Goal: Register for event/course

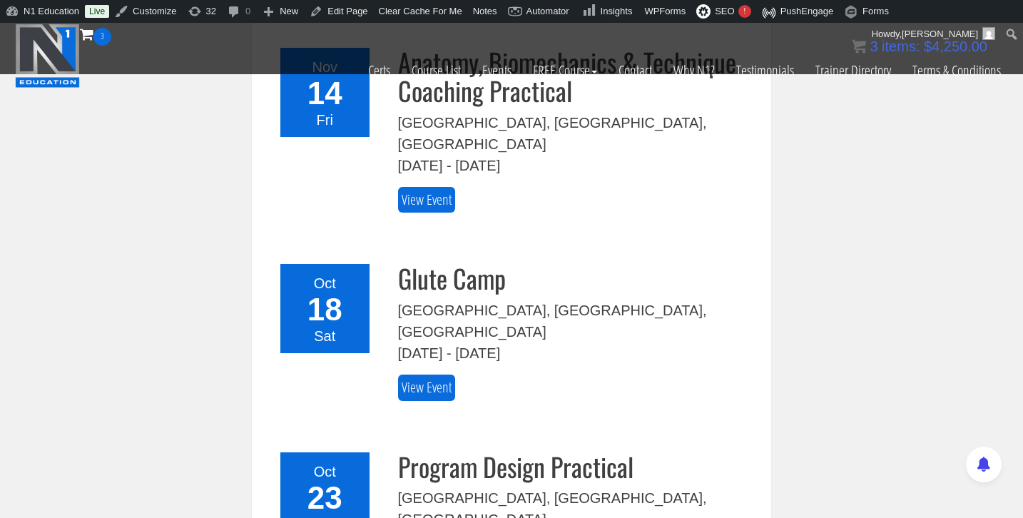
scroll to position [551, 0]
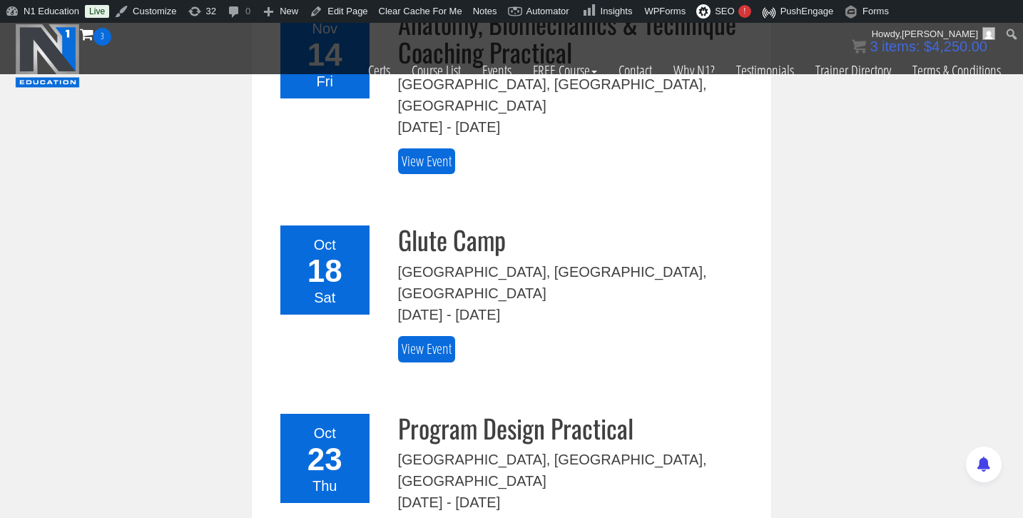
click at [328, 444] on div "23" at bounding box center [325, 459] width 72 height 31
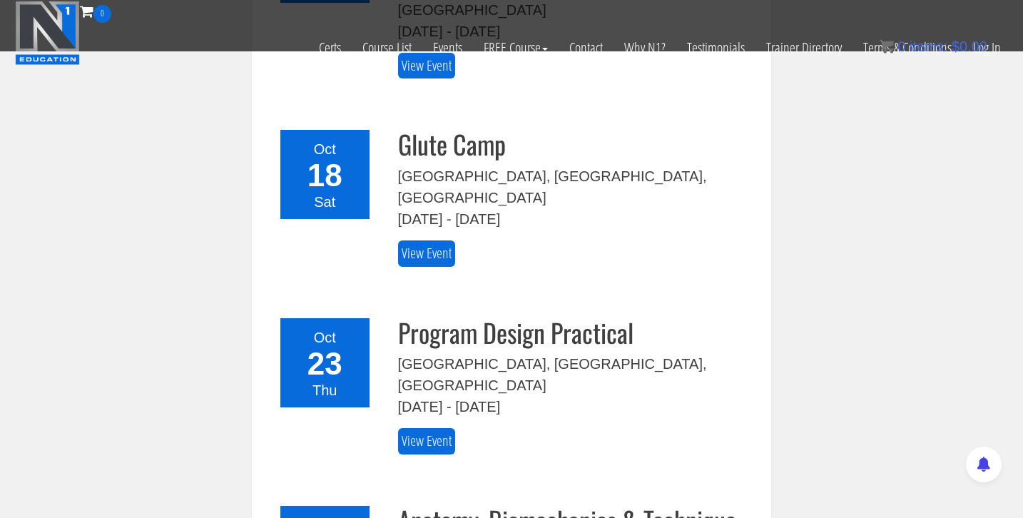
scroll to position [553, 0]
